Goal: Transaction & Acquisition: Purchase product/service

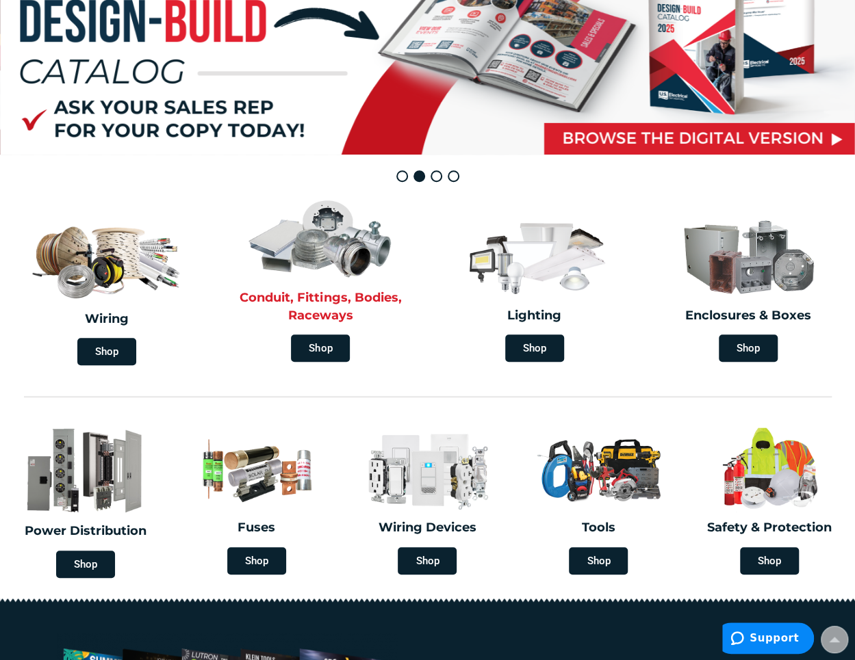
scroll to position [205, 0]
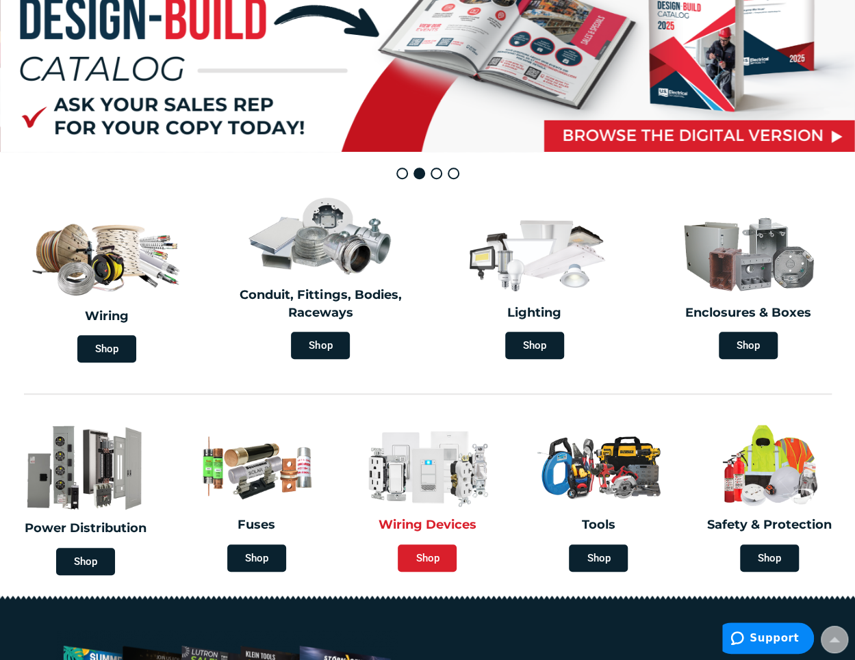
click at [414, 559] on span "Shop" at bounding box center [427, 558] width 59 height 27
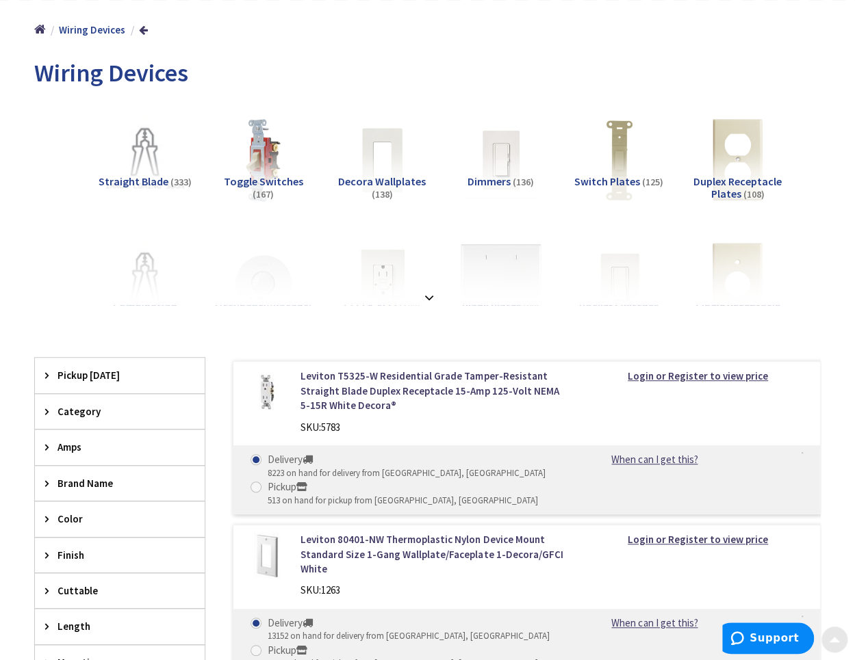
scroll to position [274, 0]
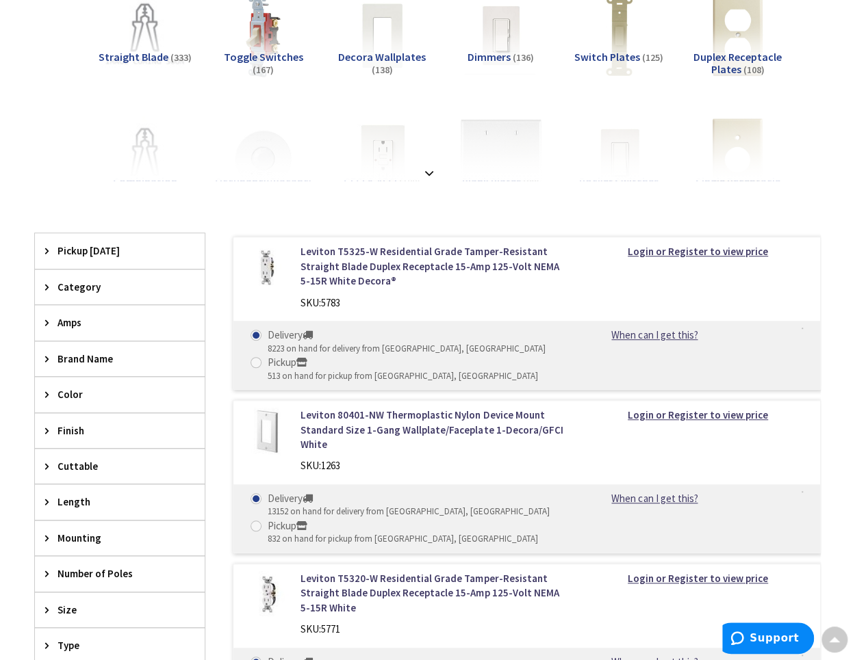
click at [46, 285] on icon at bounding box center [50, 287] width 10 height 10
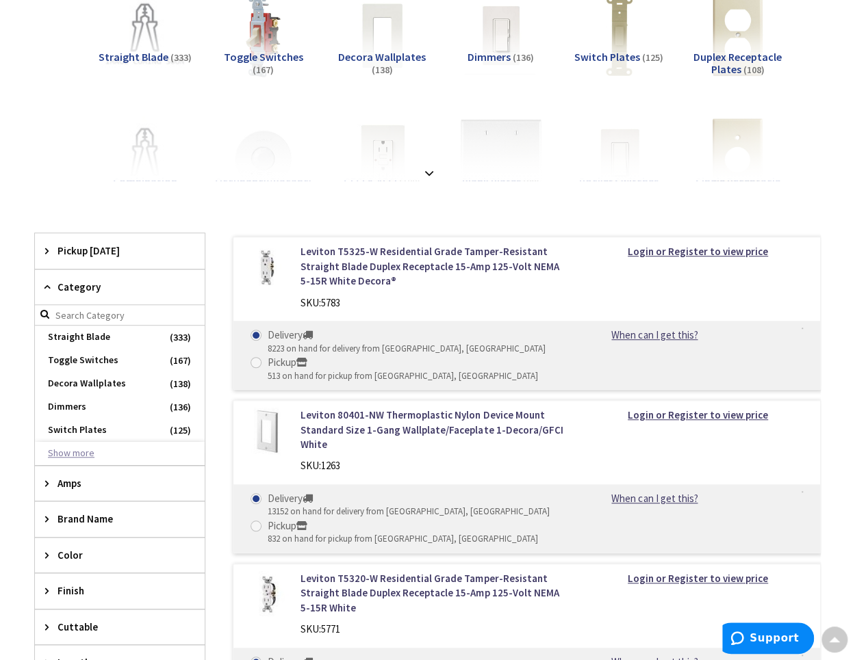
click at [86, 450] on button "Show more" at bounding box center [120, 453] width 170 height 23
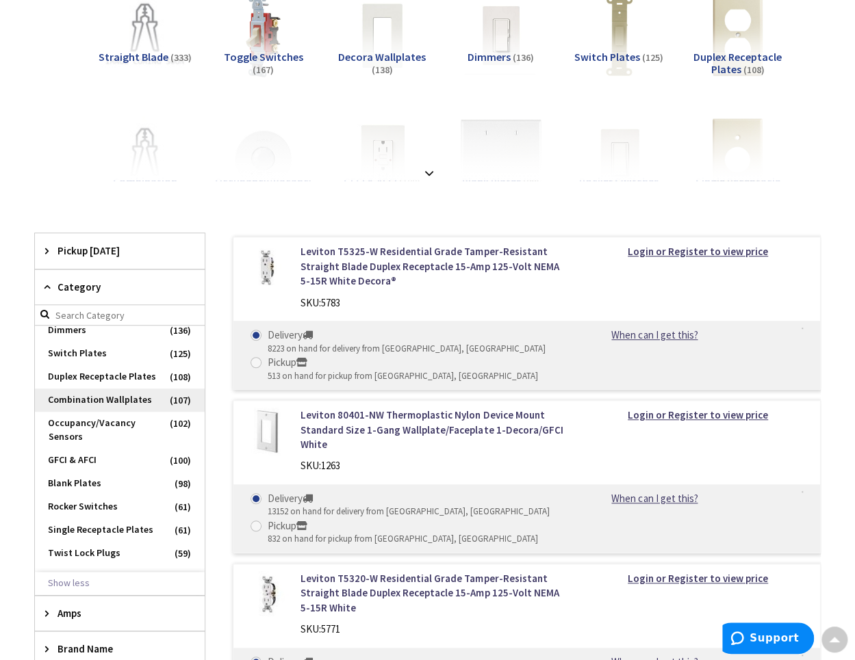
scroll to position [137, 0]
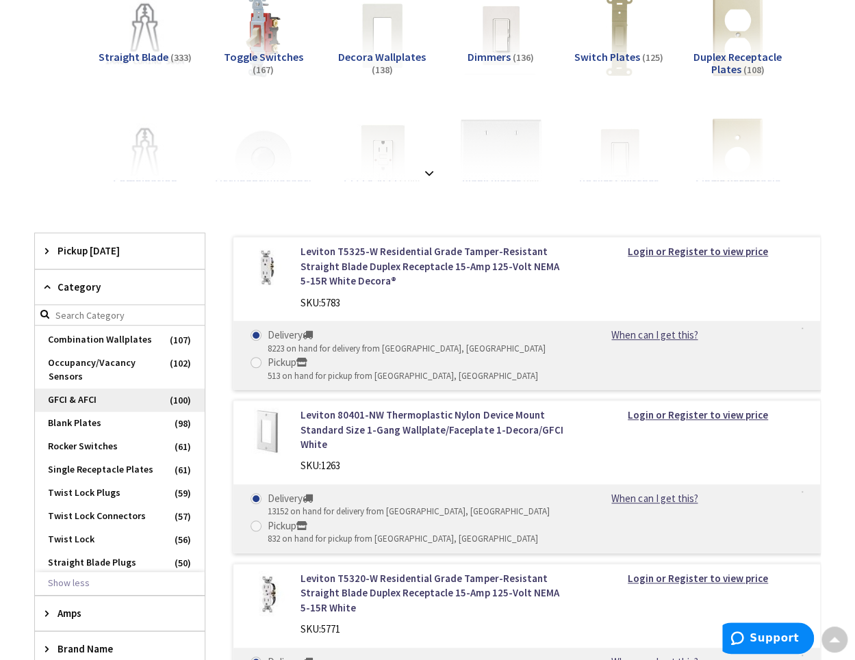
click at [88, 412] on span "GFCI & AFCI" at bounding box center [120, 400] width 170 height 23
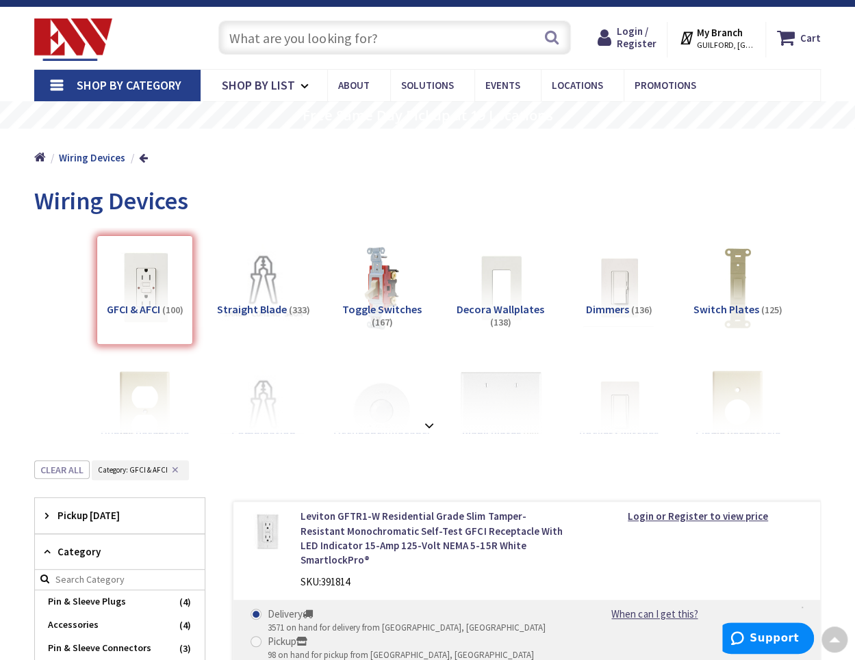
scroll to position [0, 0]
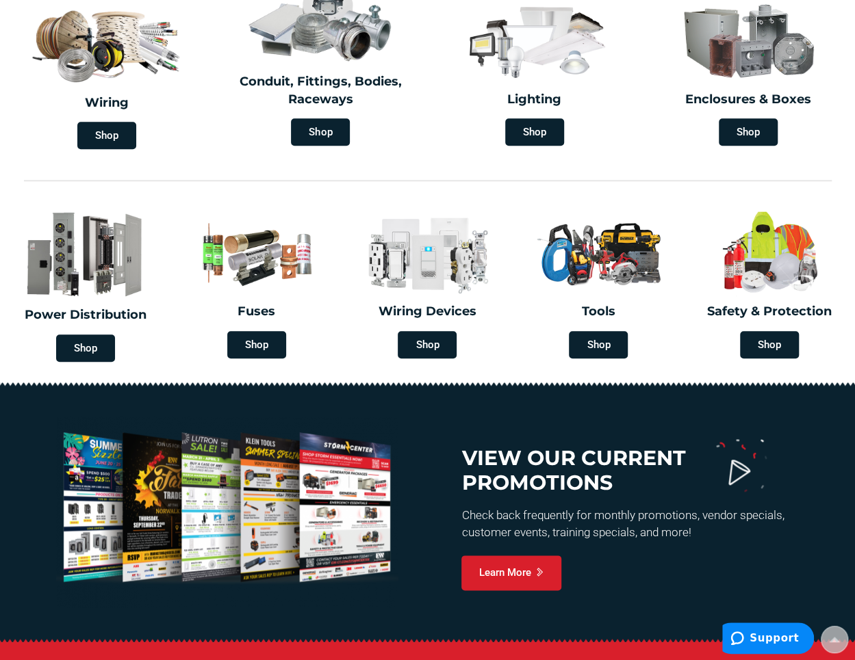
scroll to position [416, 0]
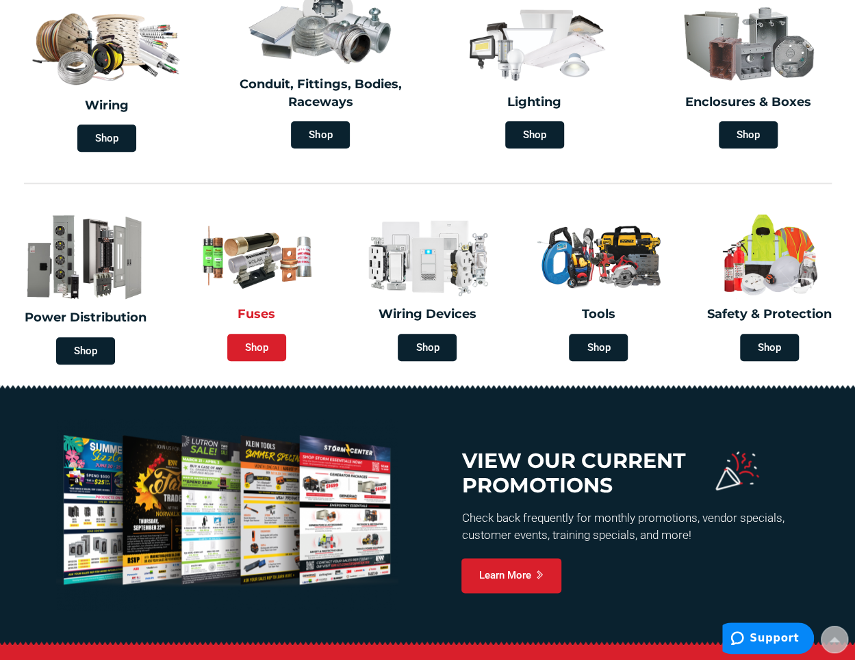
click at [255, 344] on span "Shop" at bounding box center [256, 347] width 59 height 27
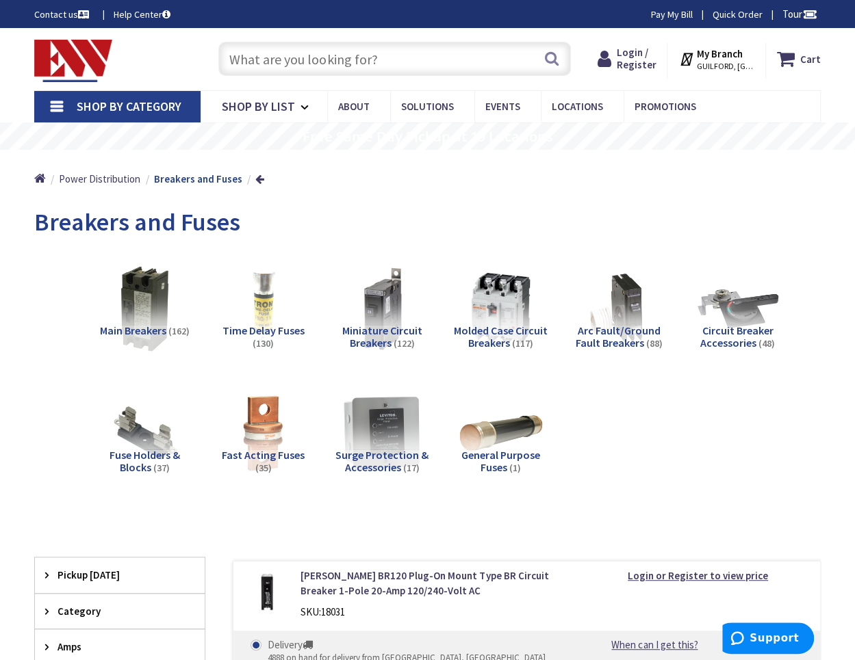
click at [607, 335] on span "Arc Fault/Ground Fault Breakers" at bounding box center [617, 337] width 85 height 26
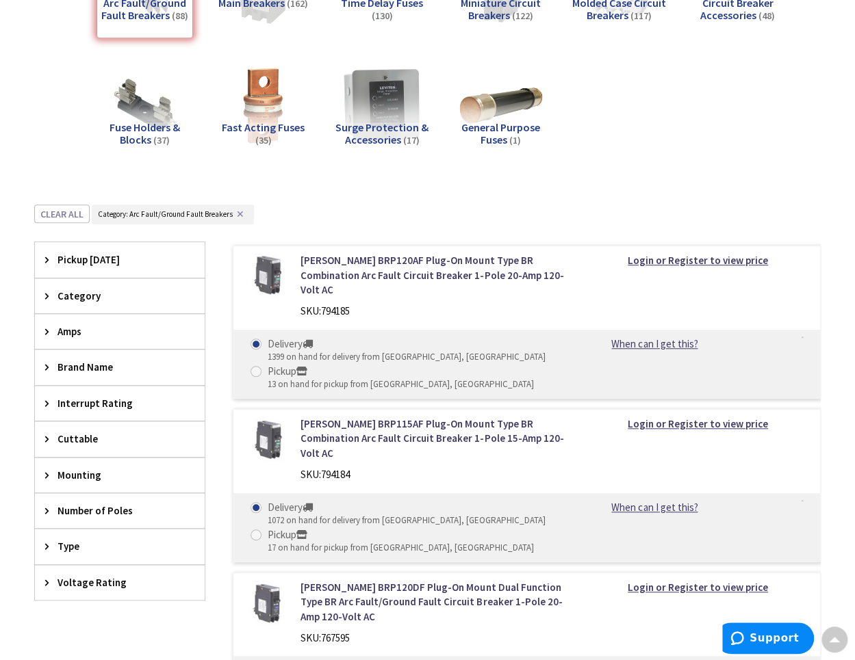
scroll to position [326, 0]
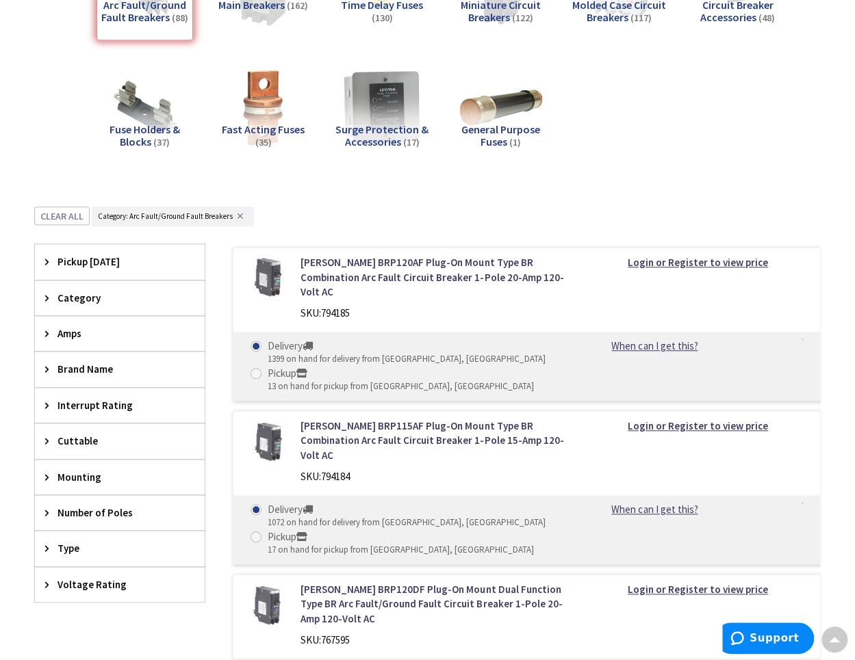
click at [45, 296] on icon at bounding box center [50, 298] width 10 height 10
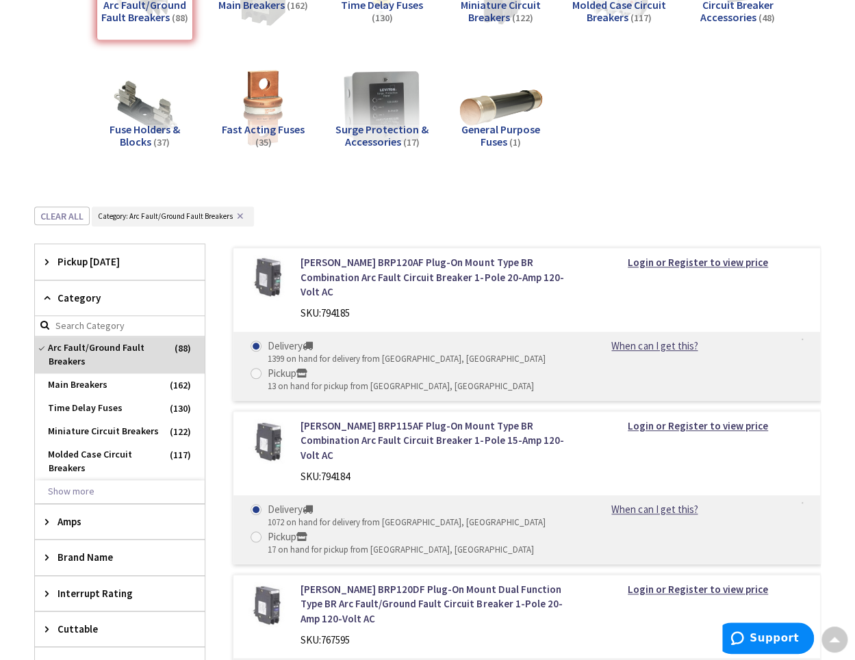
click at [45, 296] on icon at bounding box center [50, 298] width 10 height 10
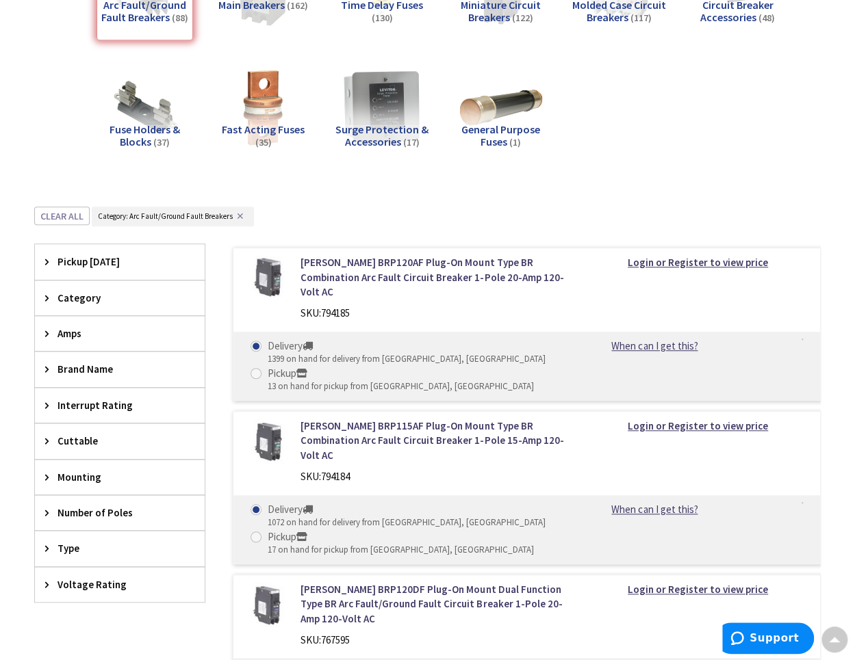
click at [43, 330] on div "Amps" at bounding box center [120, 333] width 170 height 35
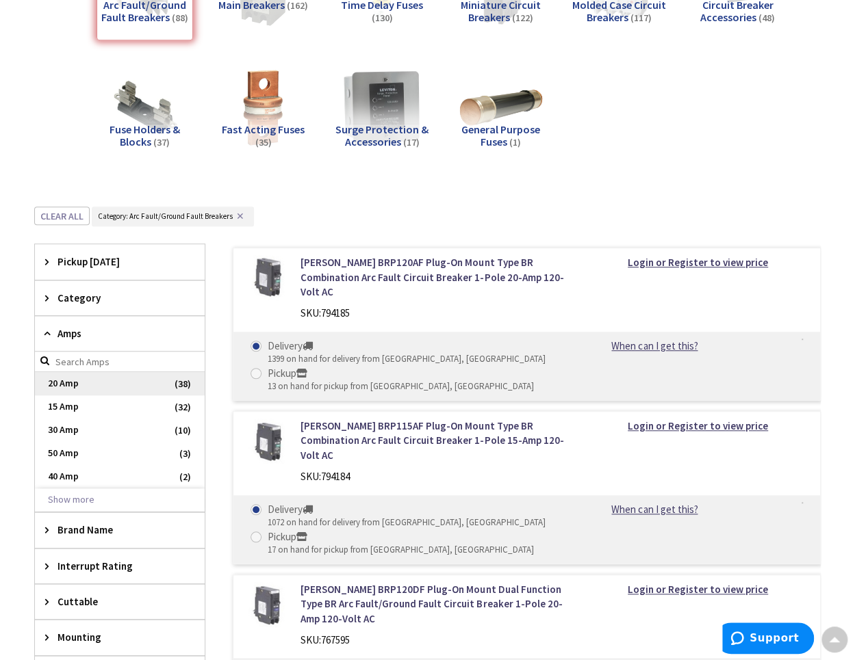
click at [56, 376] on span "20 Amp" at bounding box center [120, 383] width 170 height 23
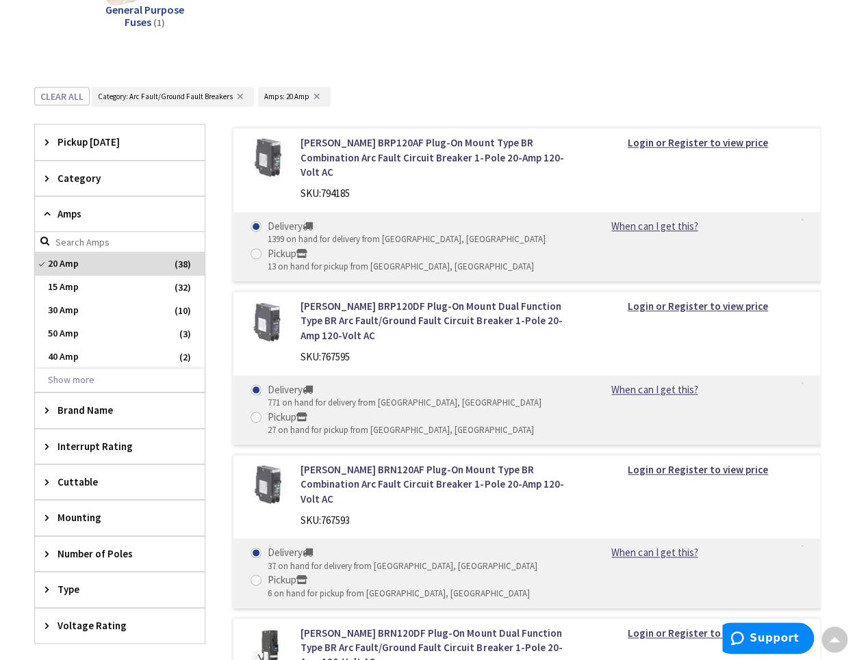
scroll to position [394, 0]
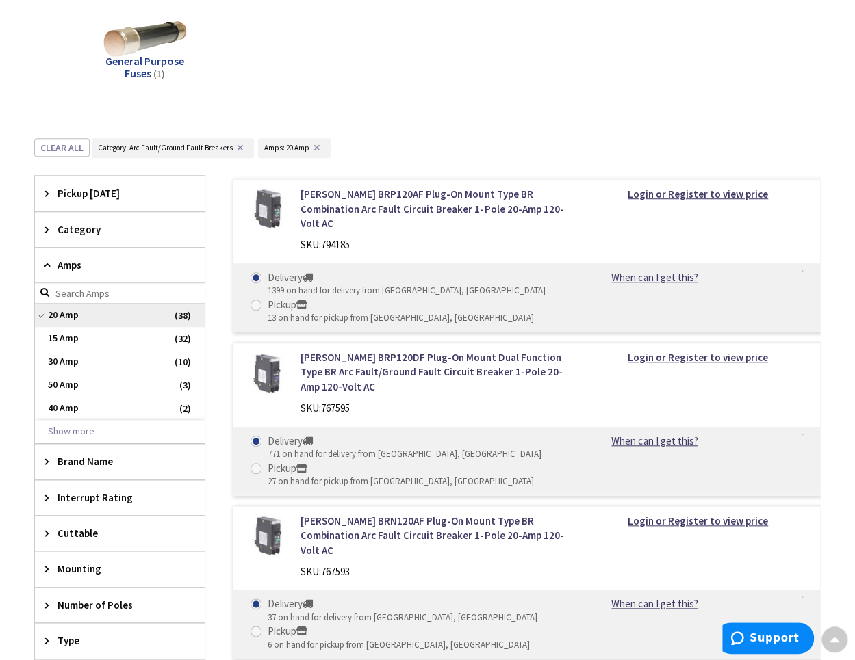
click at [100, 309] on span "20 Amp" at bounding box center [120, 315] width 170 height 23
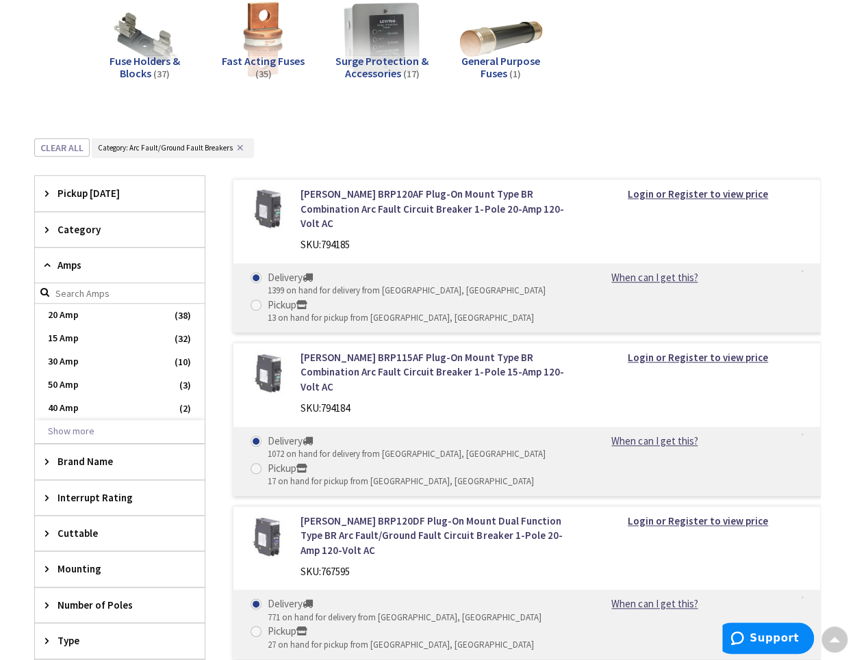
click at [100, 309] on span "20 Amp" at bounding box center [120, 315] width 170 height 23
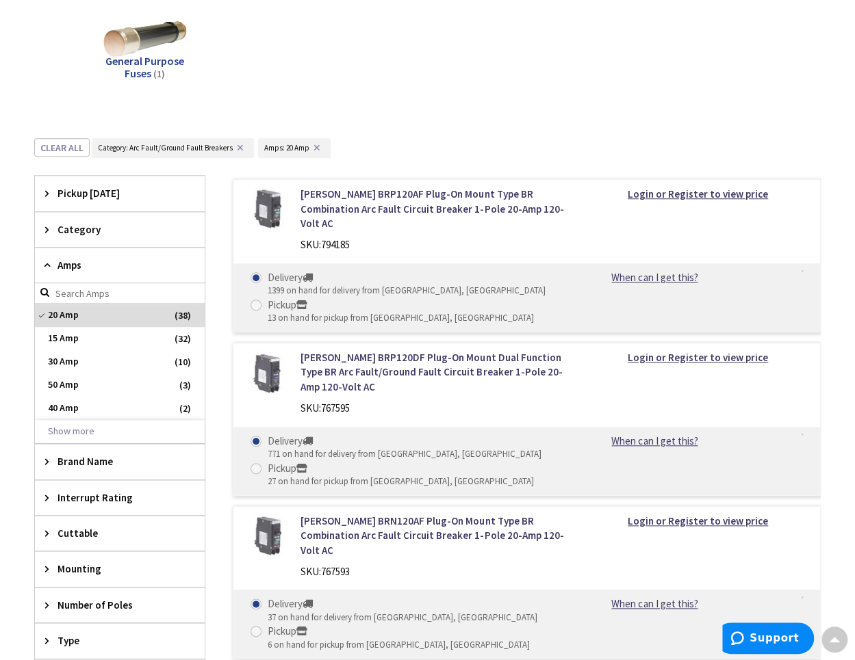
click at [50, 457] on icon at bounding box center [50, 461] width 10 height 10
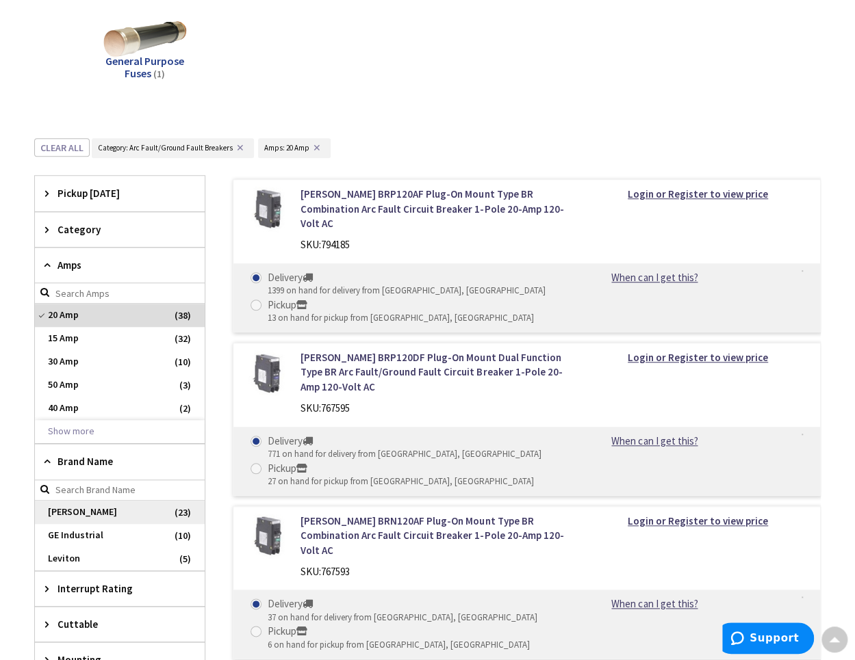
click at [64, 506] on span "Eaton" at bounding box center [120, 512] width 170 height 23
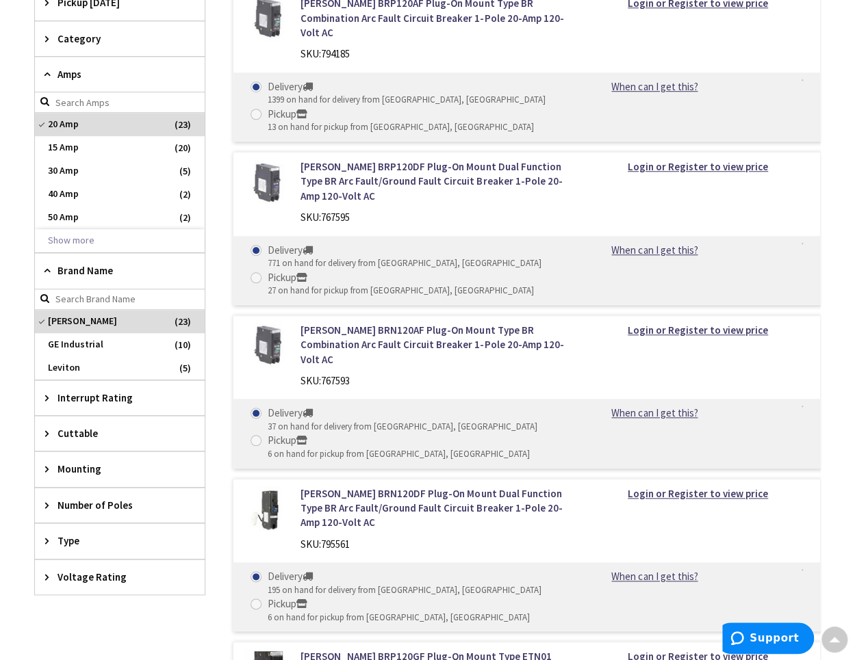
scroll to position [463, 0]
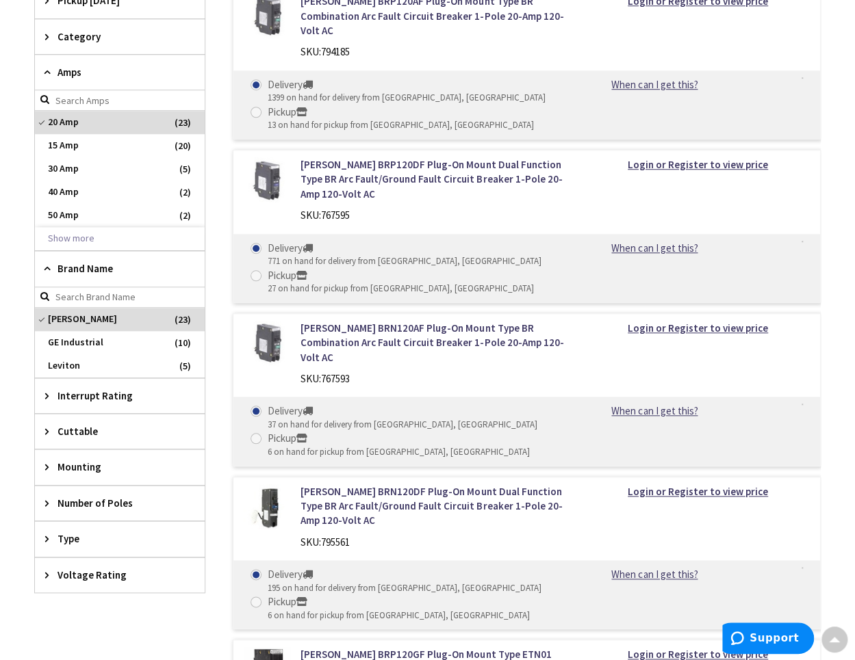
click at [75, 496] on span "Number of Poles" at bounding box center [113, 503] width 112 height 14
click at [53, 572] on span "2" at bounding box center [120, 576] width 170 height 23
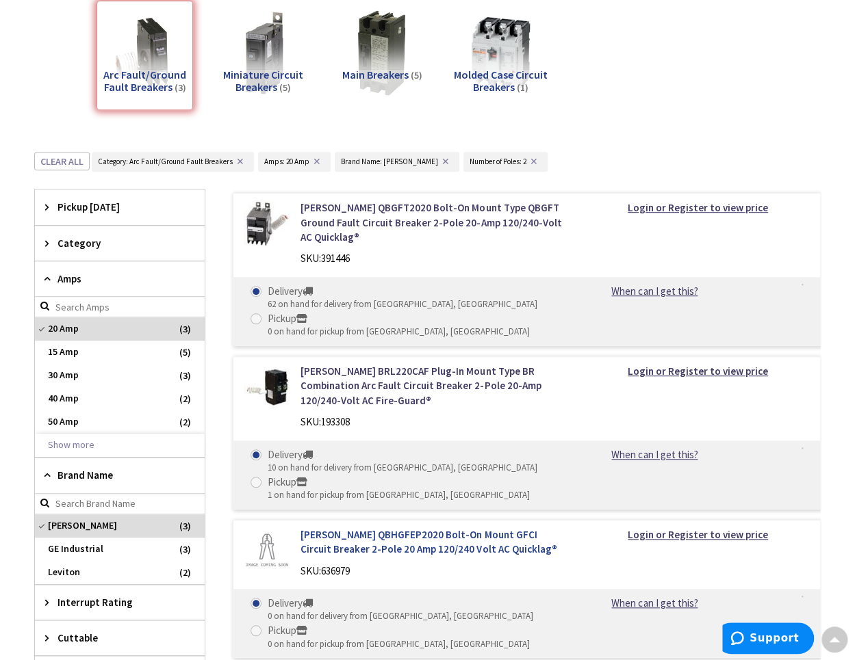
scroll to position [257, 0]
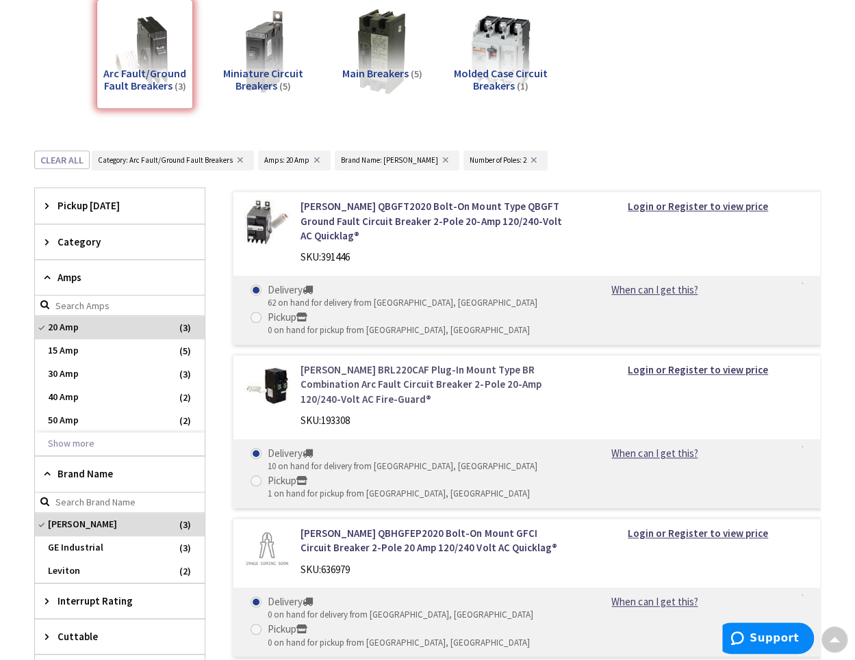
click at [382, 363] on link "Eaton BRL220CAF Plug-In Mount Type BR Combination Arc Fault Circuit Breaker 2-P…" at bounding box center [432, 385] width 265 height 44
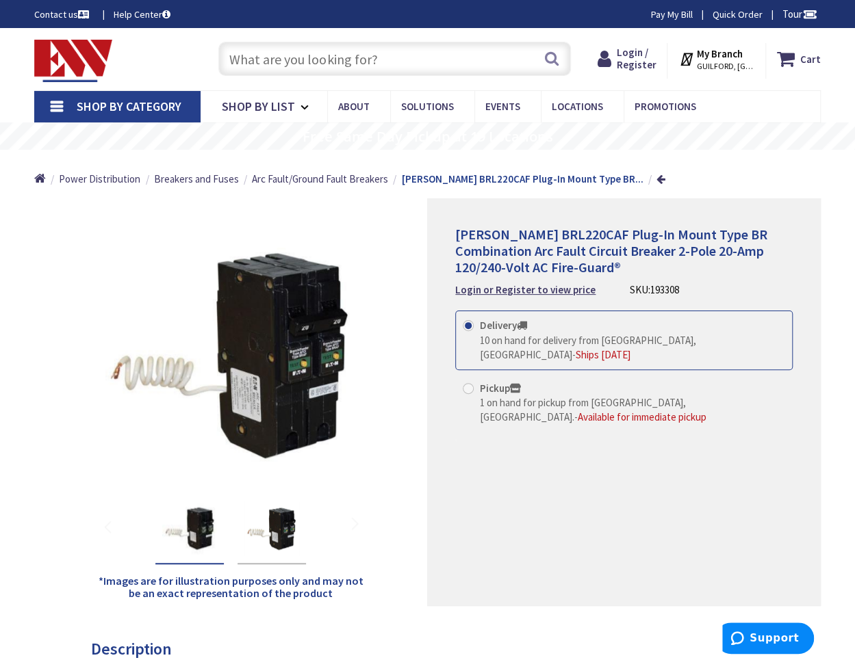
click at [696, 60] on icon at bounding box center [687, 59] width 18 height 25
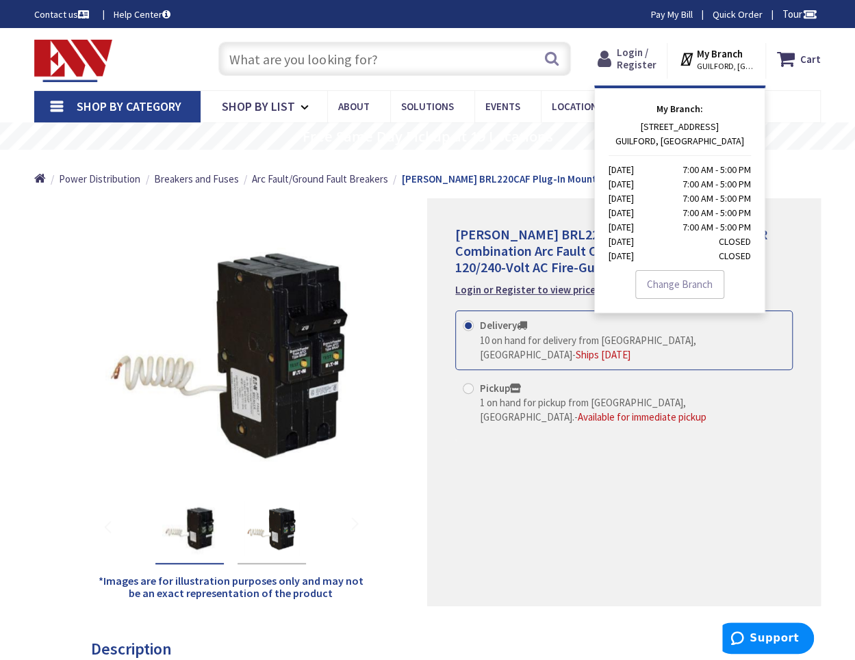
click at [643, 56] on span "Login / Register" at bounding box center [637, 58] width 40 height 25
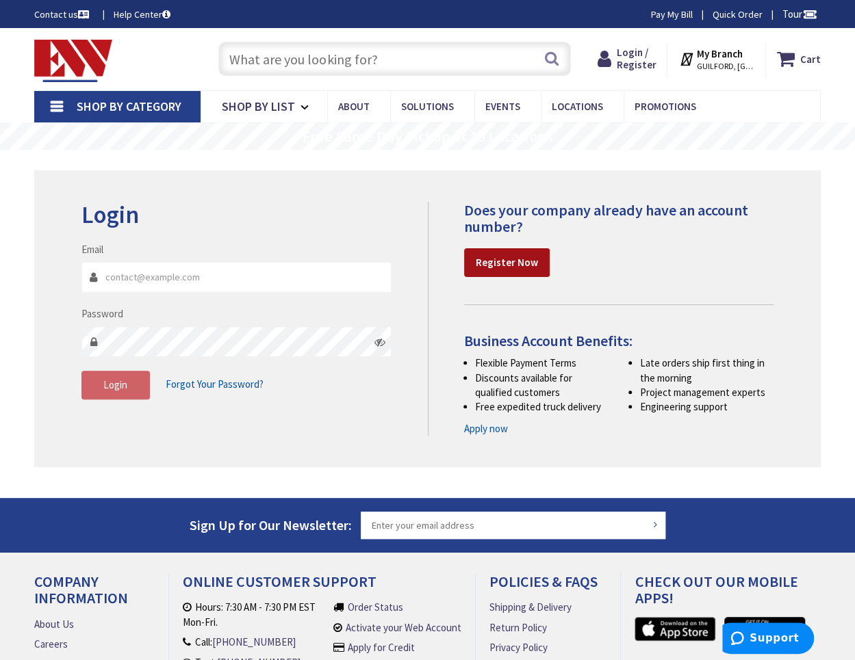
click at [482, 260] on strong "Register Now" at bounding box center [507, 262] width 62 height 13
click at [694, 59] on icon at bounding box center [687, 59] width 18 height 25
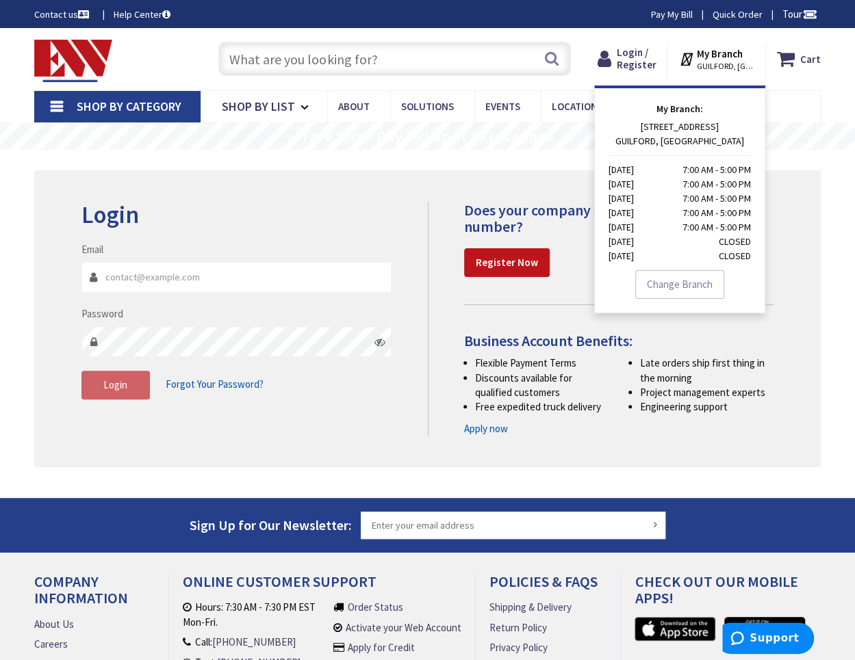
click at [694, 59] on icon at bounding box center [687, 59] width 18 height 25
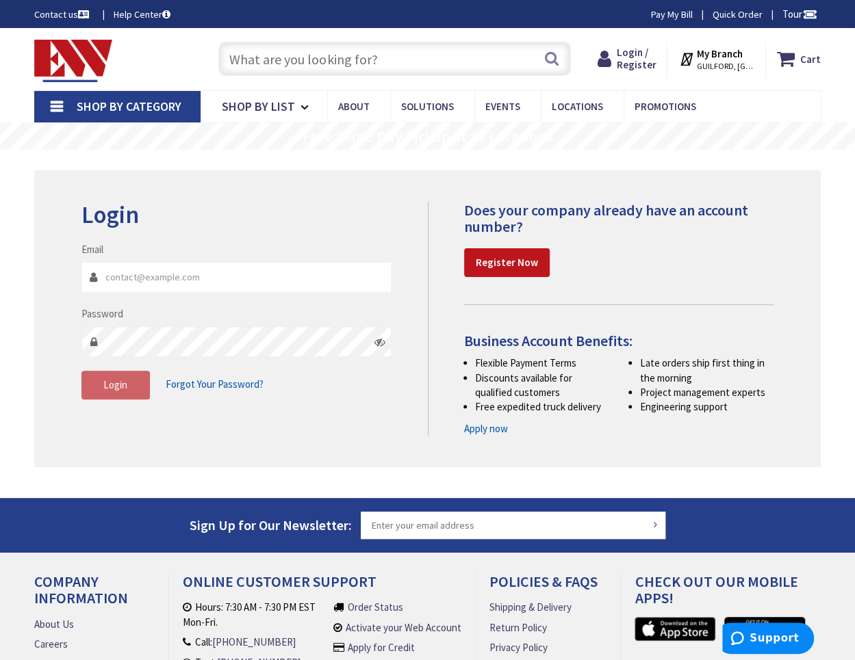
click at [70, 12] on link "Contact us" at bounding box center [62, 15] width 57 height 14
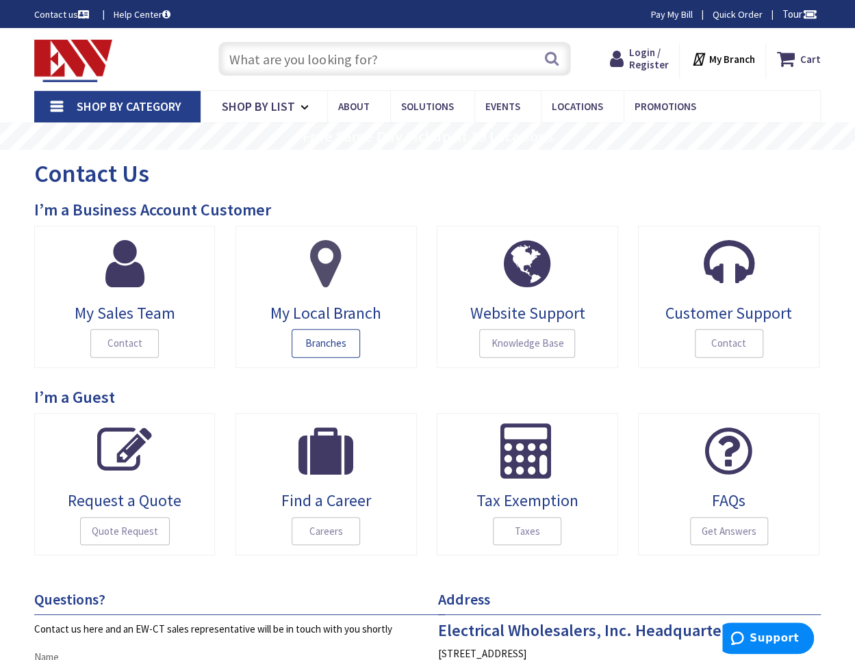
click at [330, 341] on span "Branches" at bounding box center [326, 343] width 68 height 29
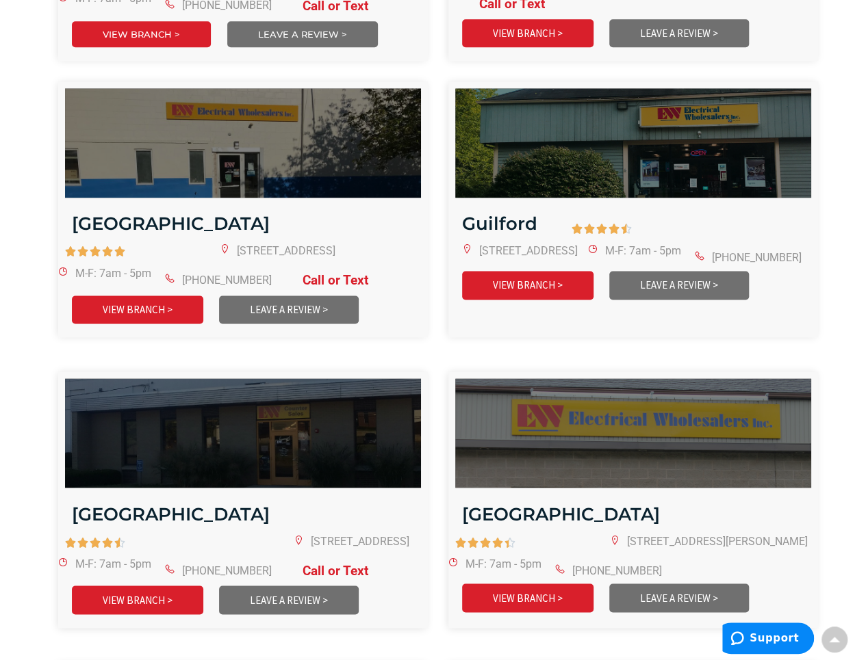
scroll to position [821, 0]
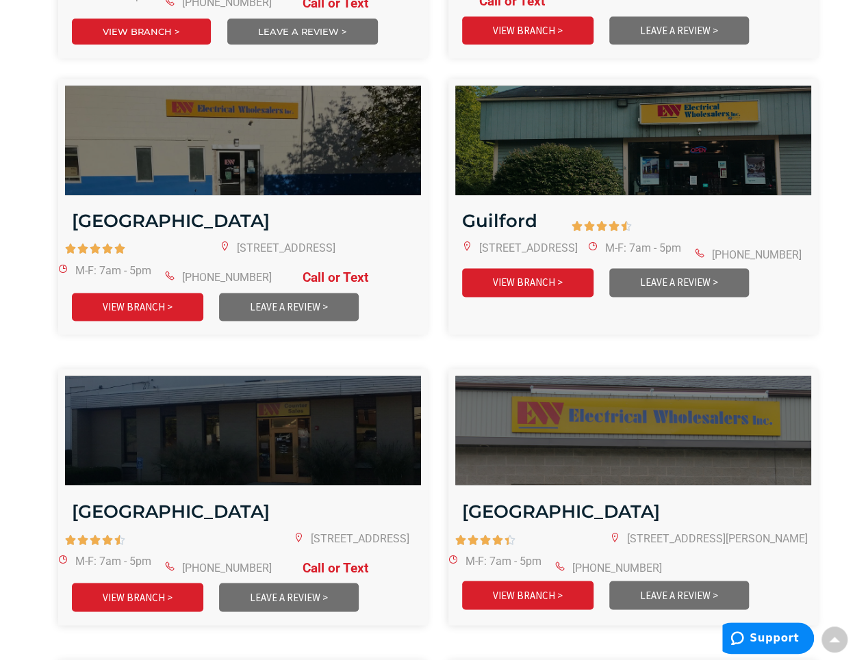
click at [489, 610] on section "[GEOGRAPHIC_DATA]      4.5/5 [STREET_ADDRESS] M-F: 7am - 5pm [PHONE_NUMBER]" at bounding box center [427, 507] width 855 height 276
